Goal: Manage account settings

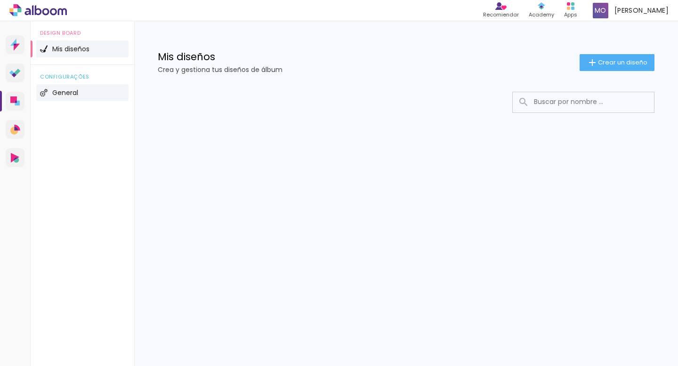
click at [60, 90] on span "General" at bounding box center [65, 92] width 26 height 7
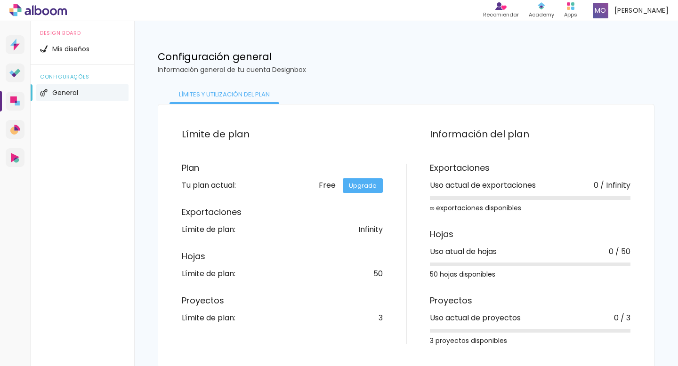
click at [376, 277] on div "50" at bounding box center [377, 274] width 9 height 8
drag, startPoint x: 376, startPoint y: 276, endPoint x: 370, endPoint y: 274, distance: 7.0
click at [376, 276] on div "50" at bounding box center [377, 274] width 9 height 8
click at [377, 277] on div "50" at bounding box center [377, 274] width 9 height 8
click at [11, 126] on icon at bounding box center [15, 130] width 10 height 10
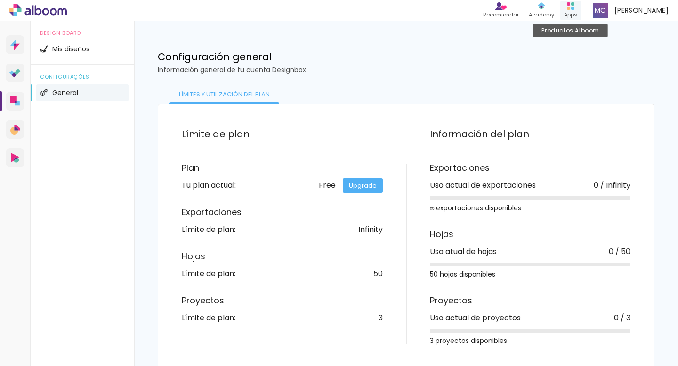
click at [571, 5] on rect at bounding box center [572, 3] width 3 height 3
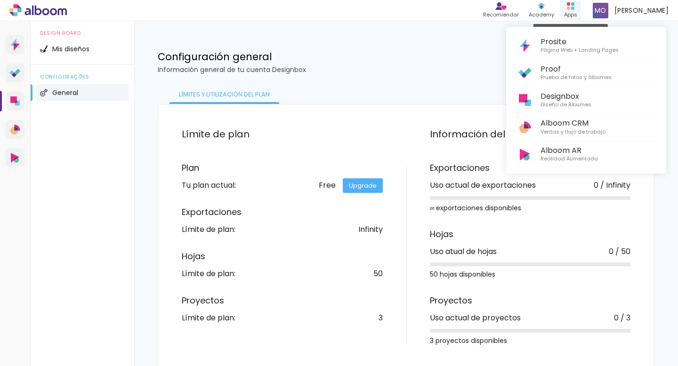
click at [571, 5] on div at bounding box center [339, 183] width 678 height 366
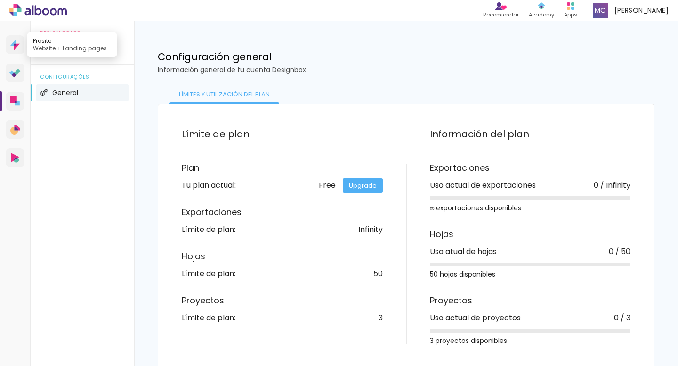
click at [15, 40] on icon at bounding box center [13, 42] width 6 height 7
